Goal: Task Accomplishment & Management: Manage account settings

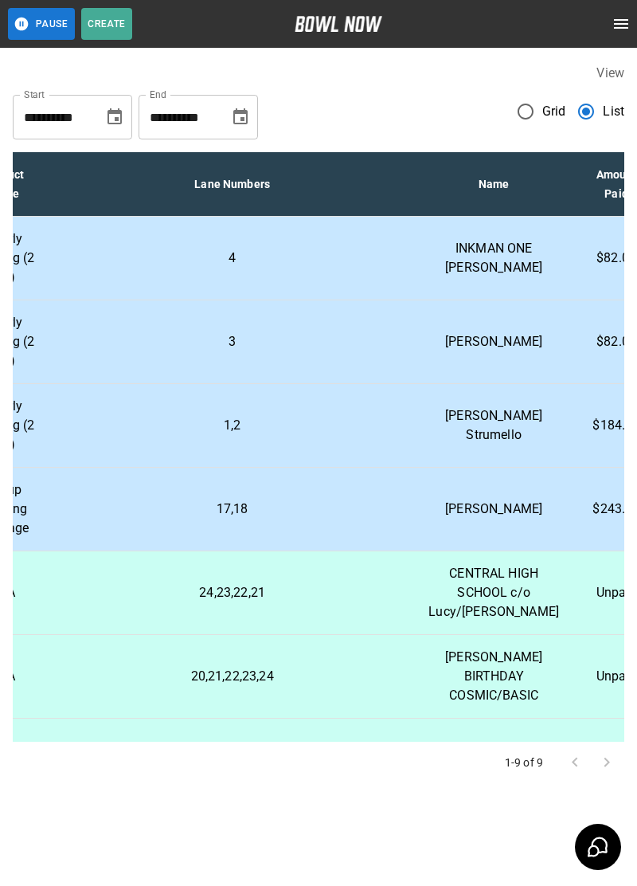
scroll to position [0, 407]
click at [588, 429] on p "$184.00" at bounding box center [620, 425] width 64 height 19
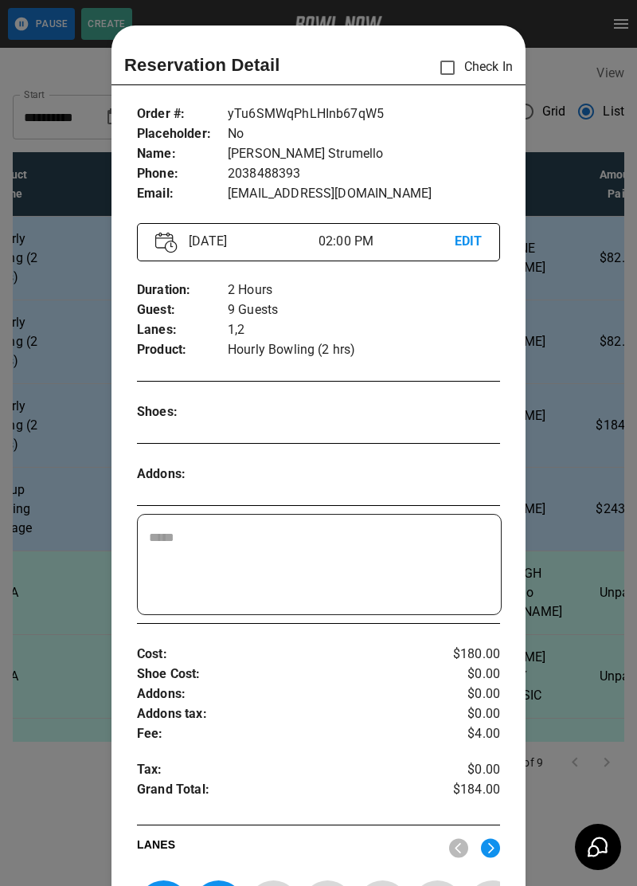
scroll to position [25, 0]
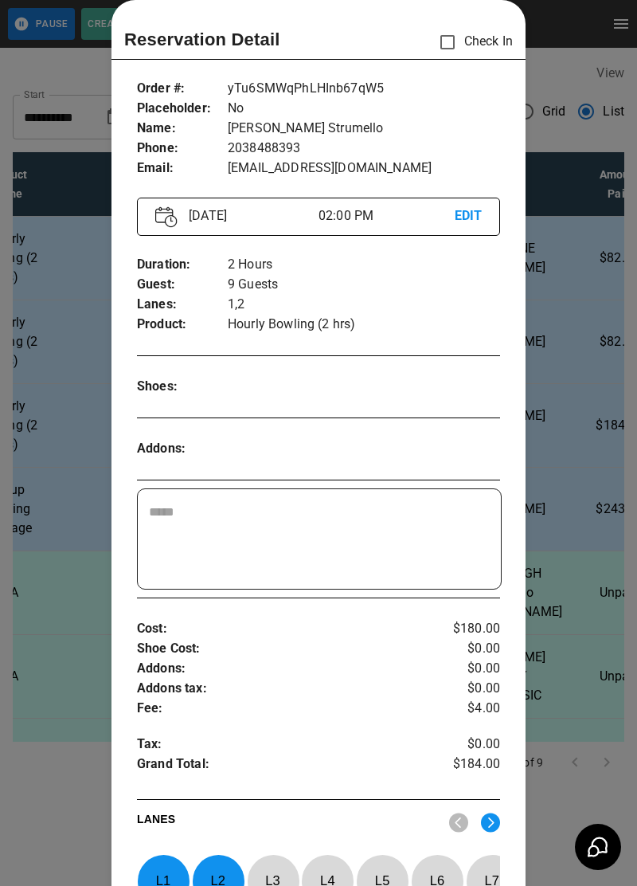
click at [593, 477] on div at bounding box center [318, 443] width 637 height 886
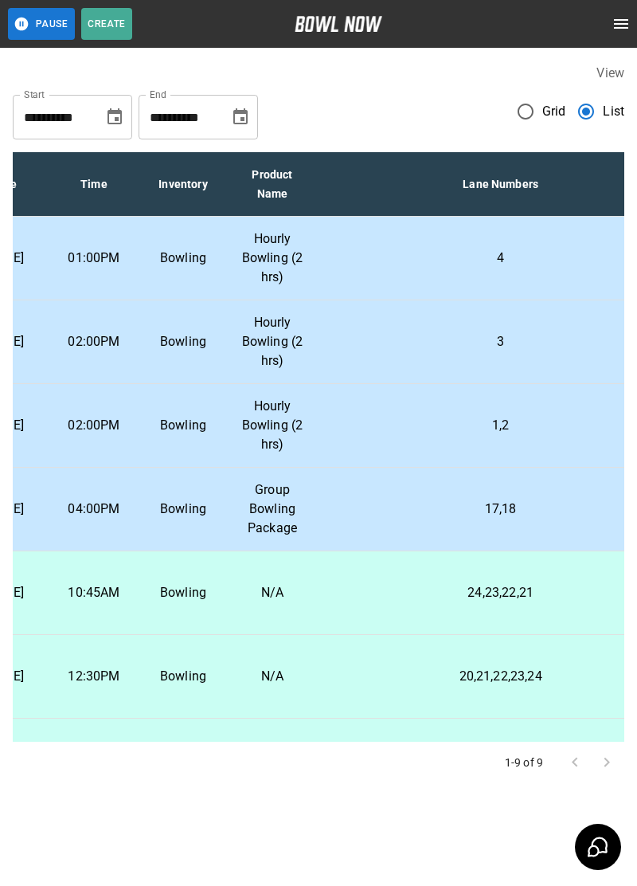
scroll to position [0, 217]
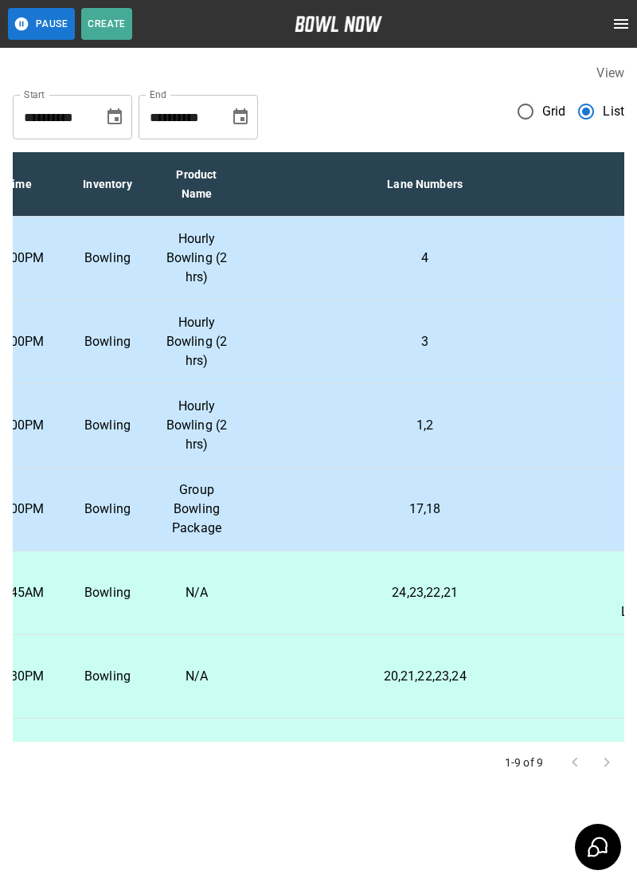
click at [127, 466] on td "Bowling" at bounding box center [107, 426] width 89 height 84
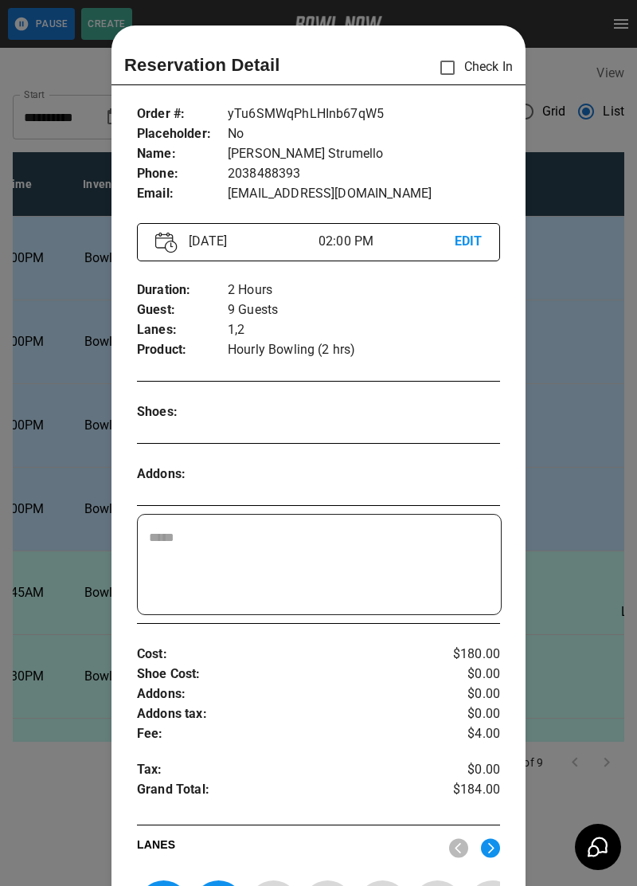
scroll to position [25, 0]
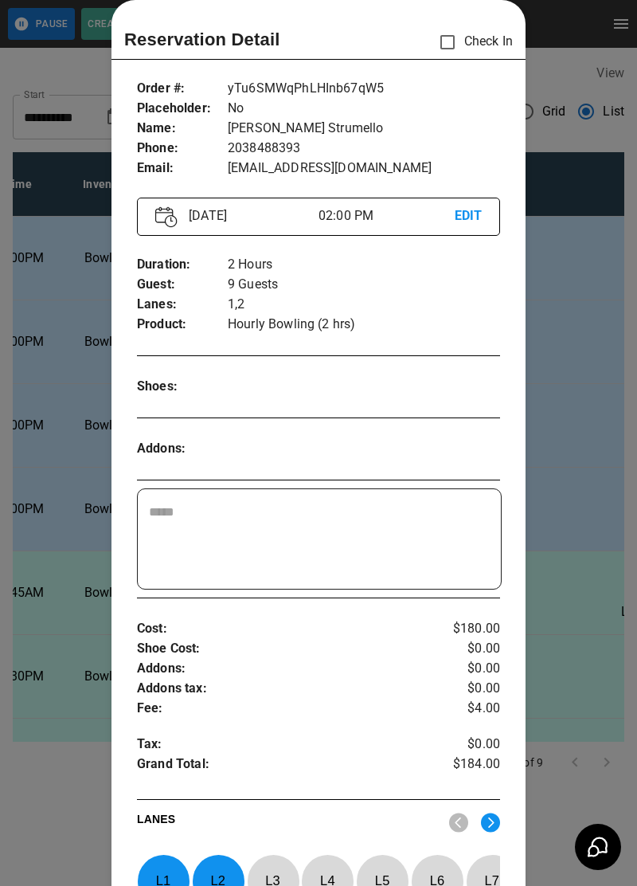
click at [61, 623] on div at bounding box center [318, 443] width 637 height 886
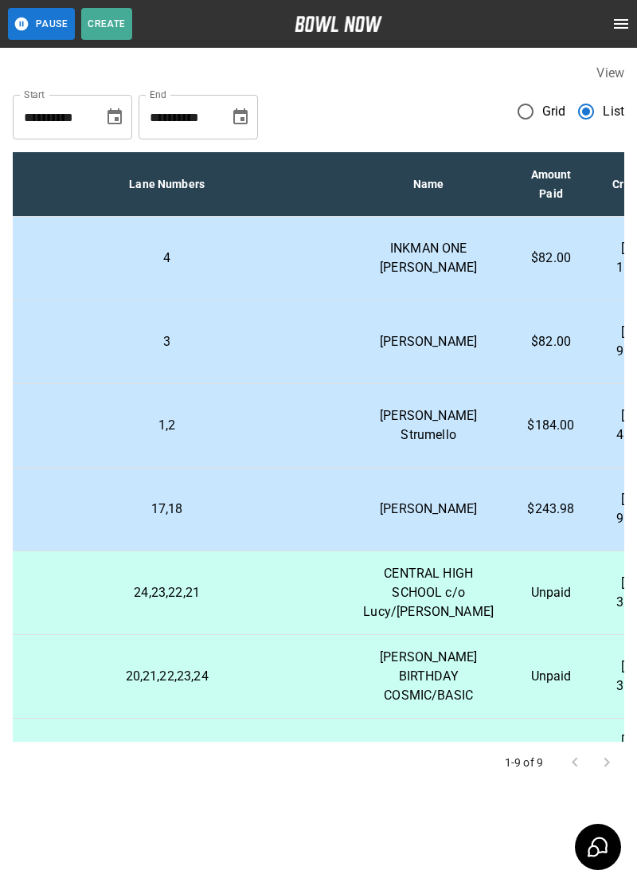
scroll to position [0, 498]
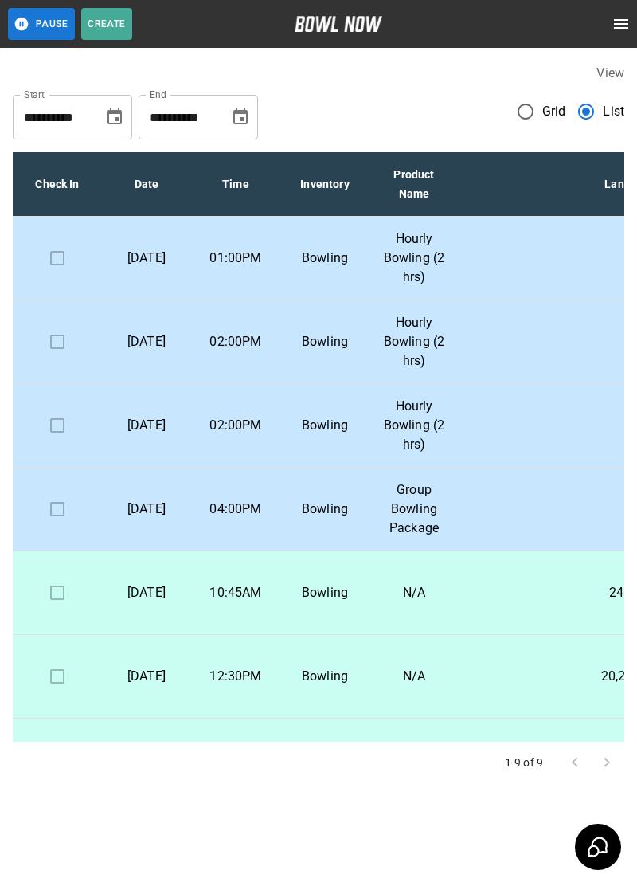
click at [61, 37] on button "Pause" at bounding box center [41, 24] width 67 height 32
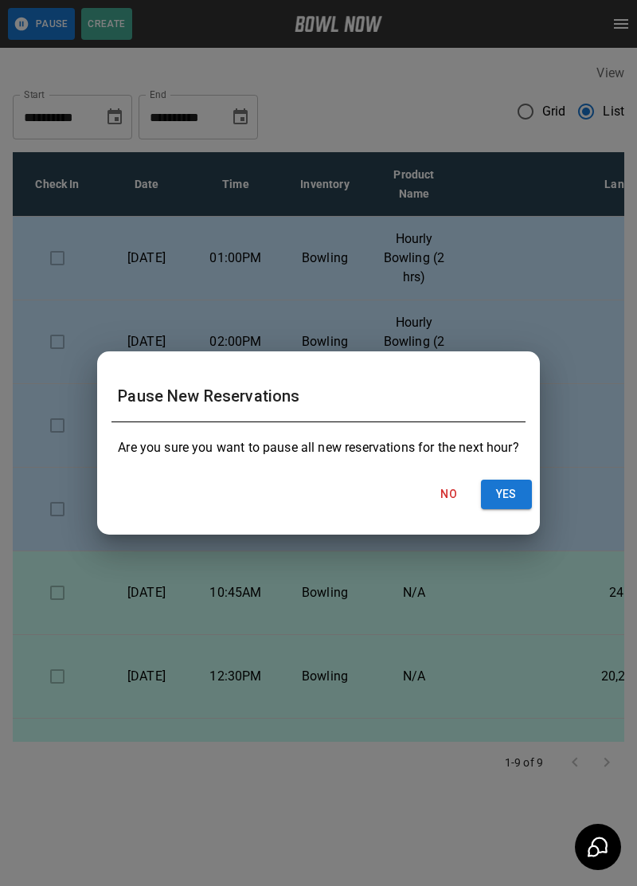
click at [526, 483] on button "Yes" at bounding box center [506, 493] width 51 height 29
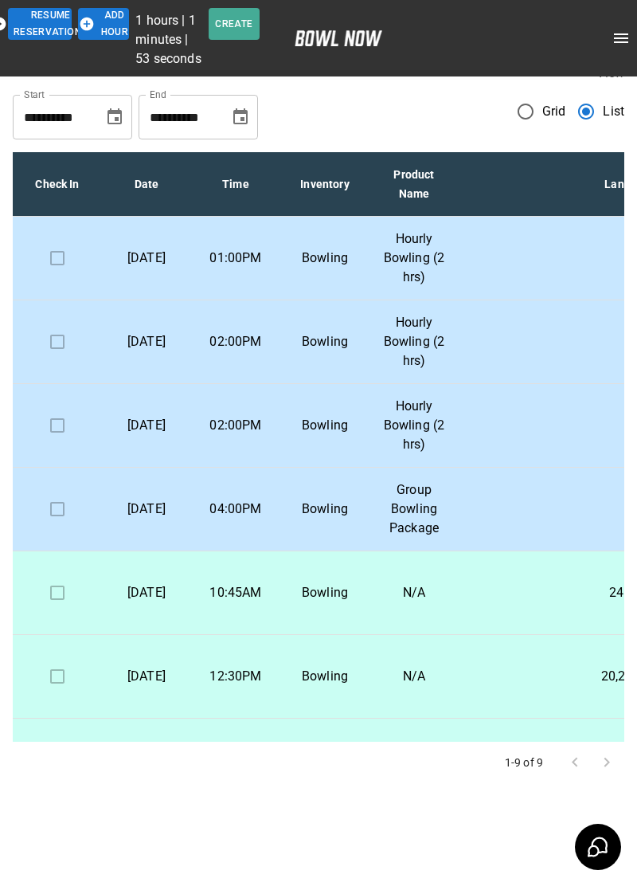
click at [114, 14] on button "Add Hour" at bounding box center [103, 24] width 51 height 32
click at [112, 26] on button "Add Hour" at bounding box center [103, 24] width 51 height 32
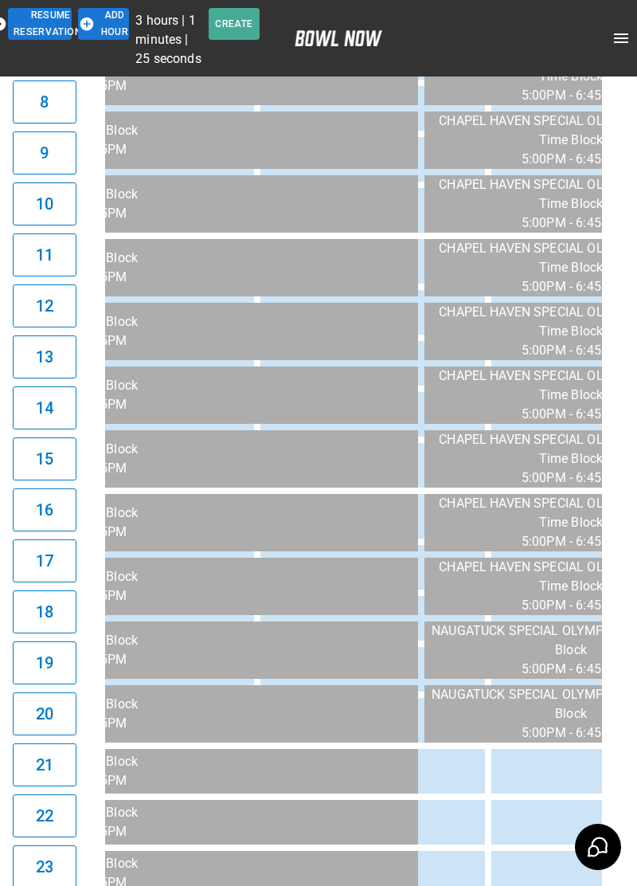
scroll to position [609, 0]
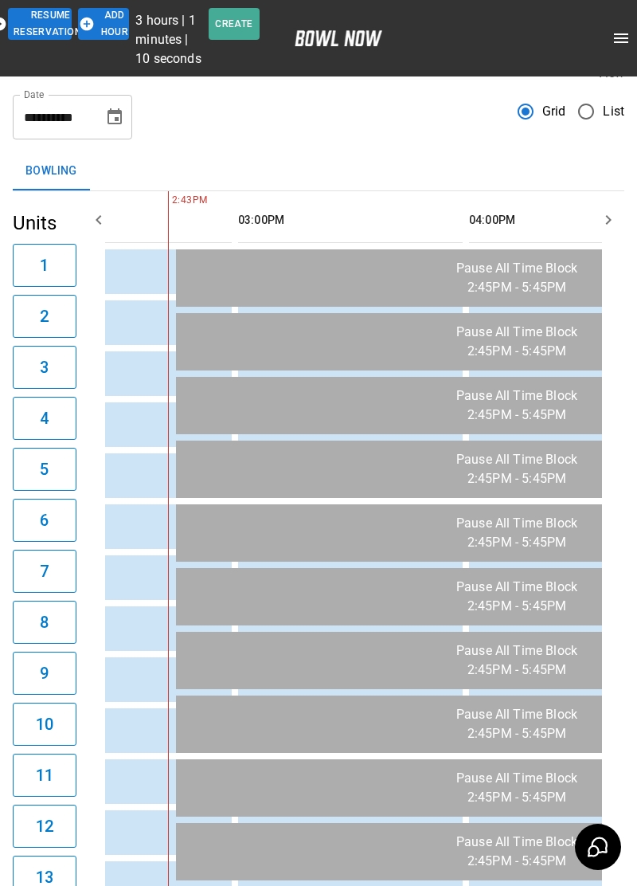
click at [111, 34] on button "Add Hour" at bounding box center [103, 24] width 51 height 32
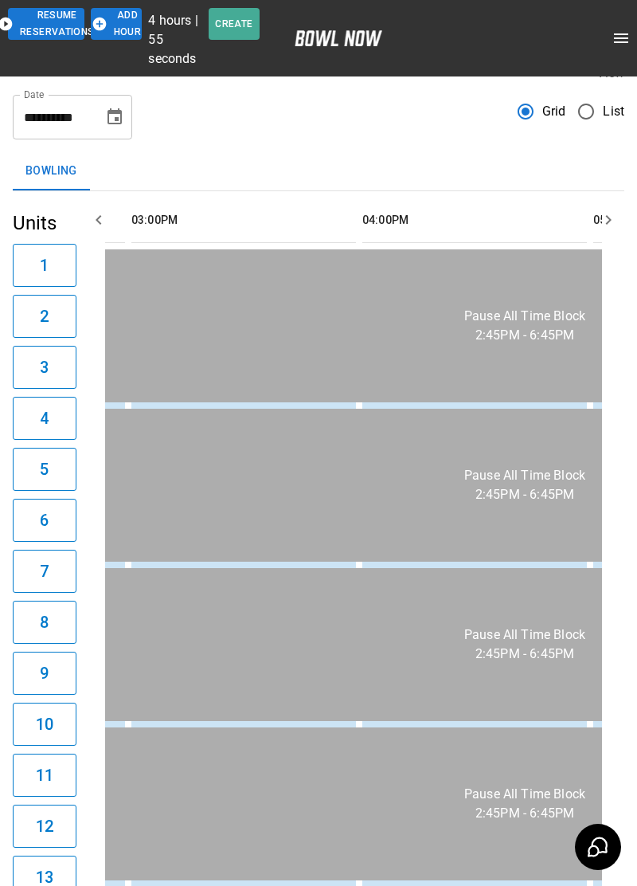
click at [614, 113] on span "List" at bounding box center [614, 111] width 22 height 19
